Goal: Information Seeking & Learning: Learn about a topic

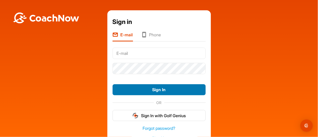
type input "[EMAIL_ADDRESS][DOMAIN_NAME]"
click at [157, 89] on button "Sign In" at bounding box center [158, 89] width 93 height 11
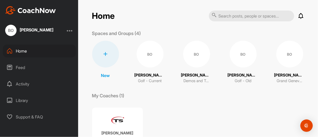
click at [288, 57] on div "BO" at bounding box center [289, 54] width 27 height 27
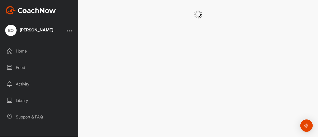
click at [288, 57] on div at bounding box center [197, 68] width 239 height 137
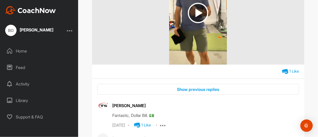
scroll to position [155, 0]
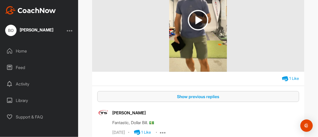
click at [195, 96] on div "Show previous replies" at bounding box center [197, 97] width 193 height 6
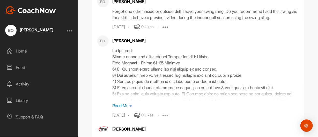
scroll to position [362, 0]
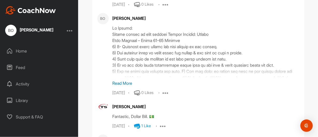
click at [125, 87] on p "Read More" at bounding box center [205, 83] width 186 height 6
click at [125, 77] on div at bounding box center [205, 51] width 186 height 52
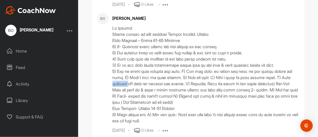
scroll to position [388, 0]
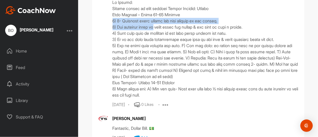
drag, startPoint x: 111, startPoint y: 27, endPoint x: 160, endPoint y: 32, distance: 49.4
click at [158, 32] on div at bounding box center [205, 48] width 186 height 99
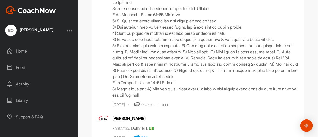
click at [237, 87] on div at bounding box center [205, 48] width 186 height 99
drag, startPoint x: 111, startPoint y: 27, endPoint x: 151, endPoint y: 26, distance: 40.8
click at [150, 26] on div at bounding box center [205, 48] width 186 height 99
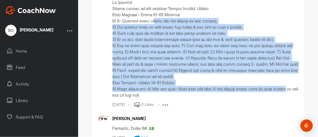
drag, startPoint x: 164, startPoint y: 27, endPoint x: 304, endPoint y: 96, distance: 156.4
copy div "hind the ball looking at the target. 2) The practice swing is taken above the g…"
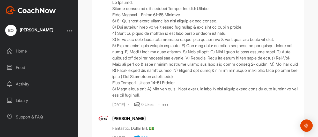
click at [171, 98] on div at bounding box center [205, 48] width 186 height 99
drag, startPoint x: 111, startPoint y: 94, endPoint x: 278, endPoint y: 104, distance: 167.5
click at [278, 98] on div at bounding box center [205, 48] width 186 height 99
copy div "1) Only change add: C) Set the feet- Left foot will take ½ step towards right f…"
click at [180, 98] on div at bounding box center [205, 48] width 186 height 99
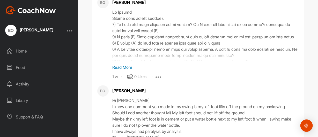
scroll to position [542, 0]
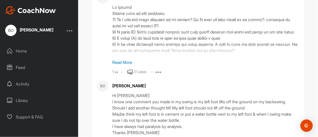
click at [124, 66] on p "Read More" at bounding box center [205, 62] width 186 height 6
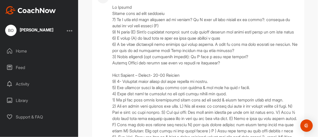
click at [112, 26] on div at bounding box center [205, 78] width 186 height 149
drag, startPoint x: 111, startPoint y: 26, endPoint x: 117, endPoint y: 25, distance: 6.0
click at [117, 25] on div at bounding box center [205, 78] width 186 height 149
click at [181, 26] on div at bounding box center [205, 78] width 186 height 149
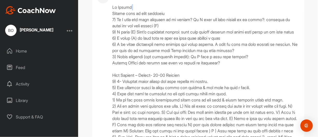
click at [135, 25] on div at bounding box center [205, 78] width 186 height 149
drag, startPoint x: 111, startPoint y: 32, endPoint x: 118, endPoint y: 32, distance: 7.0
click at [114, 32] on div at bounding box center [205, 78] width 186 height 149
drag, startPoint x: 152, startPoint y: 35, endPoint x: 163, endPoint y: 36, distance: 10.1
click at [163, 36] on div at bounding box center [205, 78] width 186 height 149
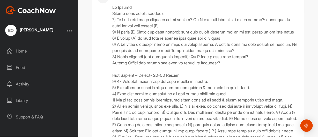
drag, startPoint x: 243, startPoint y: 67, endPoint x: 239, endPoint y: 65, distance: 5.0
click at [243, 67] on div at bounding box center [205, 78] width 186 height 149
drag, startPoint x: 111, startPoint y: 38, endPoint x: 144, endPoint y: 43, distance: 33.7
click at [124, 40] on div at bounding box center [205, 78] width 186 height 149
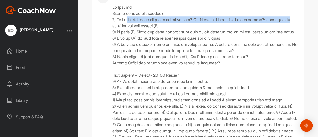
click at [140, 42] on div at bounding box center [205, 78] width 186 height 149
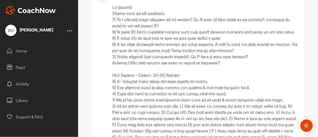
drag, startPoint x: 144, startPoint y: 43, endPoint x: 151, endPoint y: 44, distance: 6.8
click at [149, 43] on div at bounding box center [205, 78] width 186 height 149
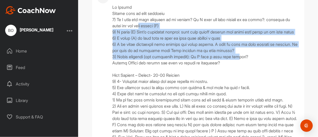
drag, startPoint x: 170, startPoint y: 49, endPoint x: 248, endPoint y: 86, distance: 85.7
click at [242, 81] on div at bounding box center [205, 78] width 186 height 149
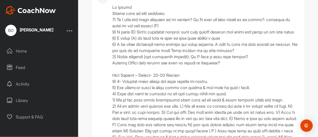
click at [252, 89] on div at bounding box center [205, 78] width 186 height 149
drag, startPoint x: 111, startPoint y: 38, endPoint x: 122, endPoint y: 41, distance: 11.9
click at [116, 40] on div at bounding box center [205, 78] width 186 height 149
click at [198, 51] on div at bounding box center [205, 78] width 186 height 149
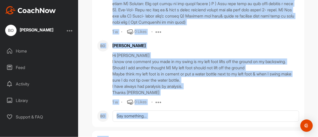
scroll to position [774, 0]
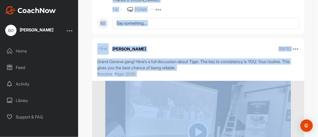
drag, startPoint x: 111, startPoint y: 37, endPoint x: 293, endPoint y: 147, distance: 212.7
click at [293, 137] on html "[PERSON_NAME] Home Feed Activity Library Support & FAQ + Create New Space New G…" at bounding box center [159, 68] width 318 height 137
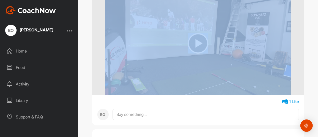
scroll to position [852, 0]
copy div ") Lo I dolo sit amet consecte ad el seddoe? Te I utla etd magn aliquae ad mi ve…"
click at [145, 82] on img at bounding box center [197, 43] width 185 height 103
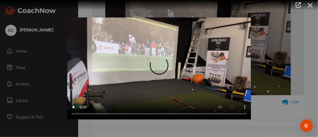
click at [311, 5] on icon at bounding box center [310, 6] width 12 height 10
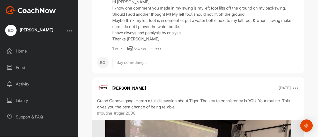
scroll to position [723, 0]
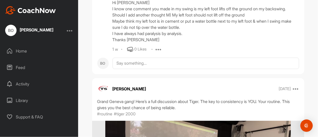
click at [71, 31] on div at bounding box center [70, 30] width 6 height 6
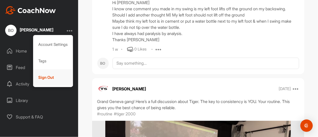
click at [47, 77] on div "Sign Out" at bounding box center [53, 77] width 40 height 17
